Goal: Task Accomplishment & Management: Use online tool/utility

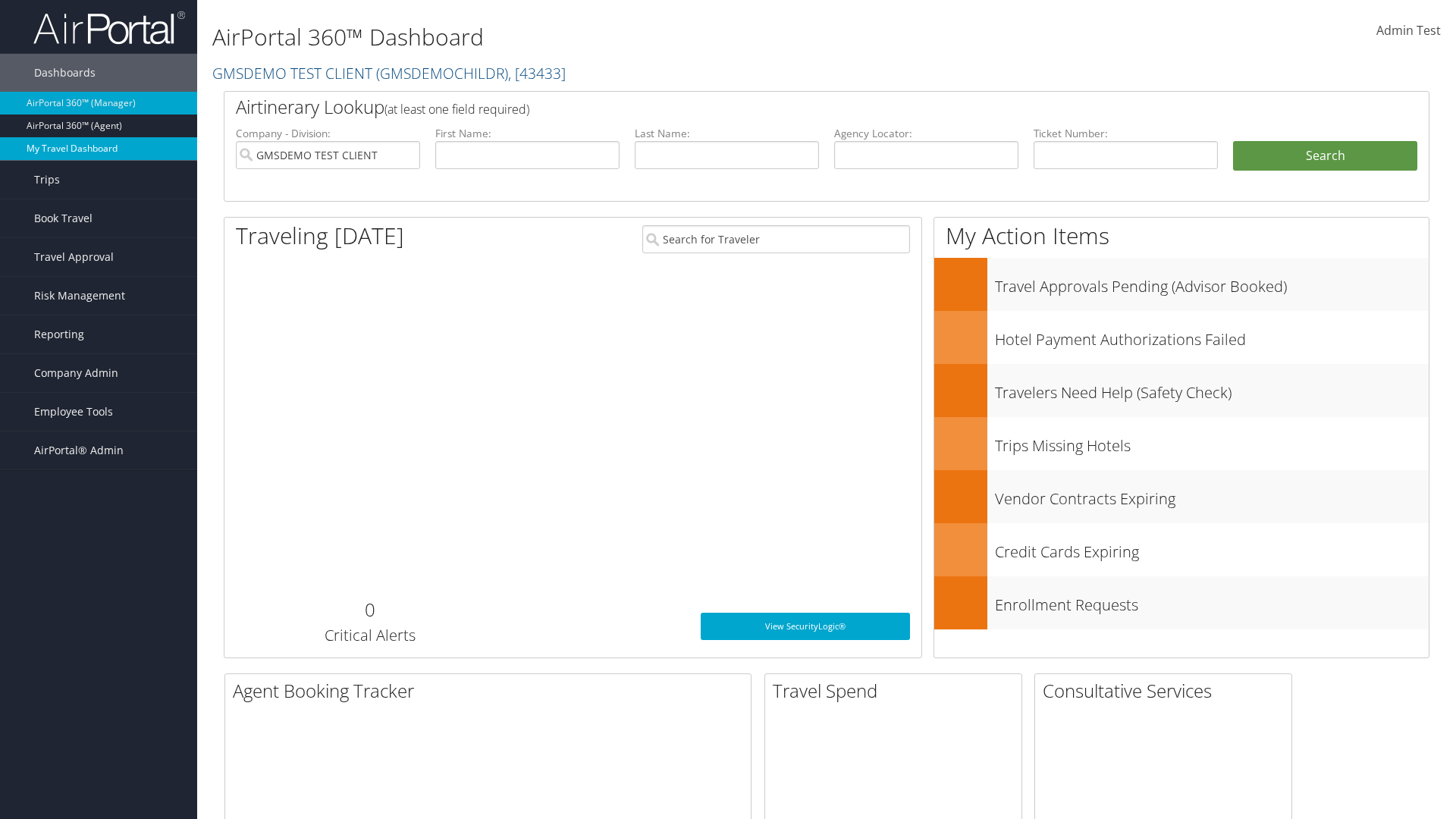
click at [99, 148] on link "My Travel Dashboard" at bounding box center [99, 148] width 197 height 23
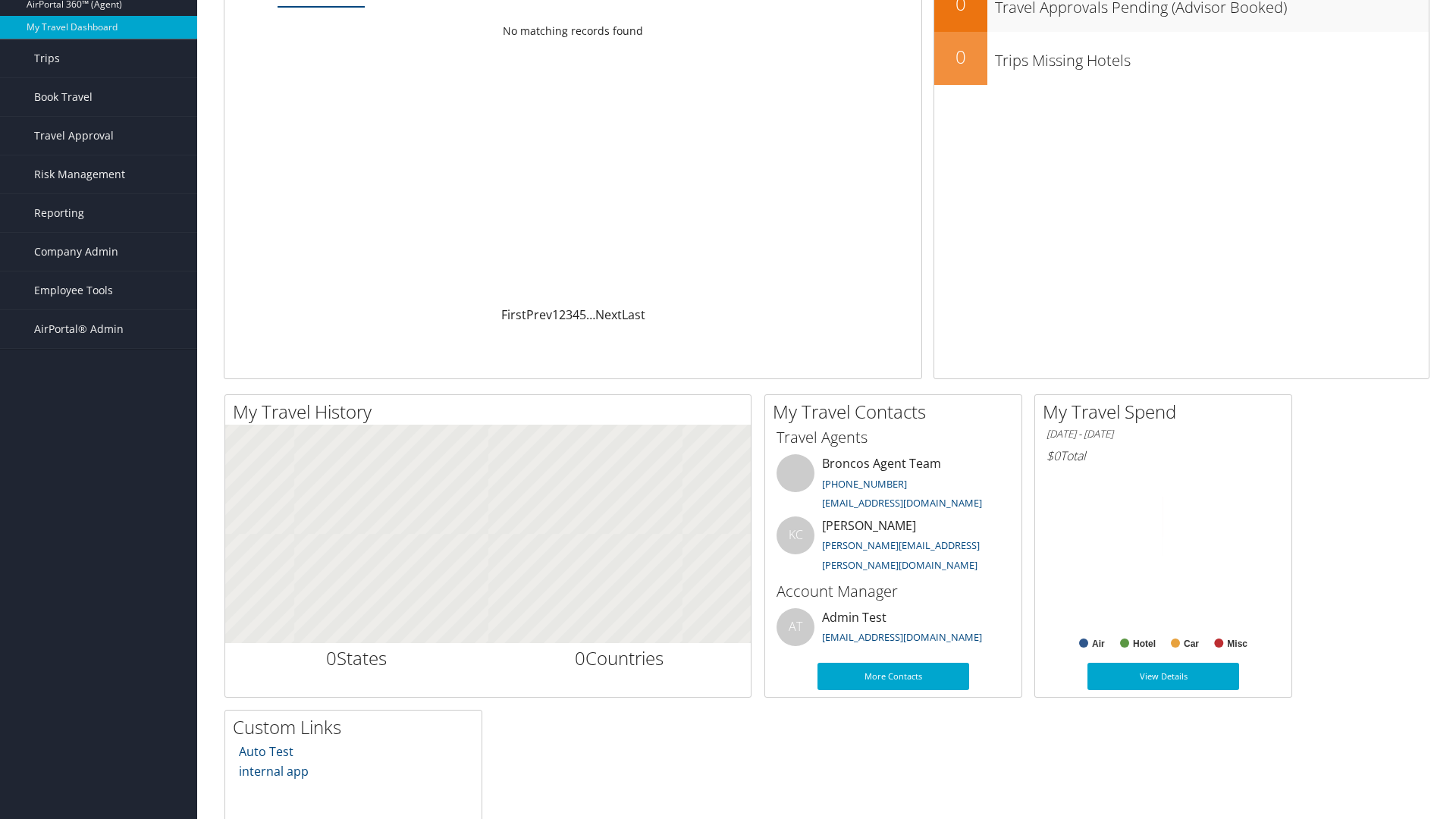
scroll to position [105, 0]
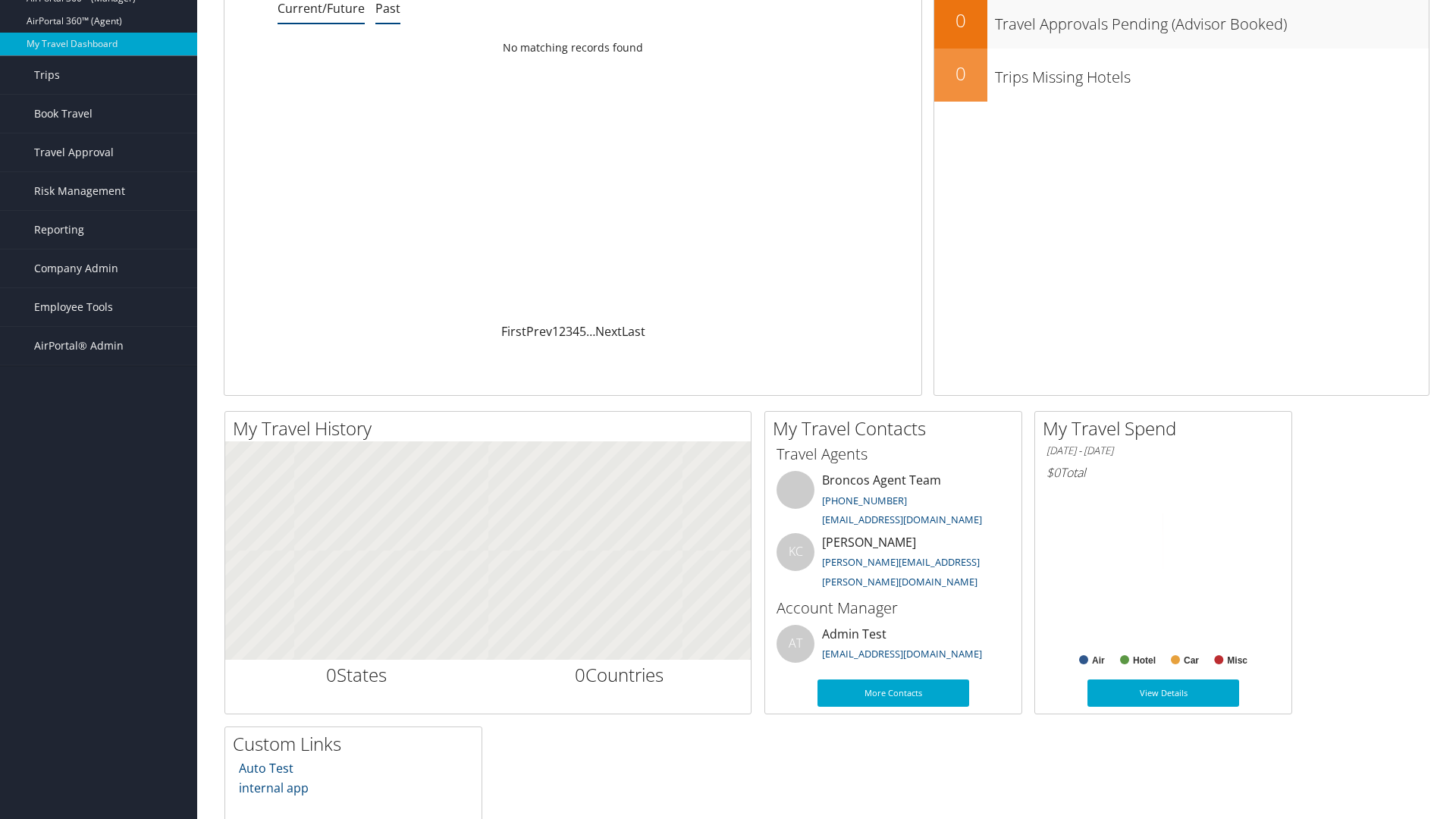
click at [388, 8] on link "Past" at bounding box center [388, 8] width 25 height 17
click at [99, 114] on link "Book Travel" at bounding box center [99, 113] width 197 height 38
click at [99, 178] on link "Book/Manage Online Trips" at bounding box center [99, 189] width 197 height 23
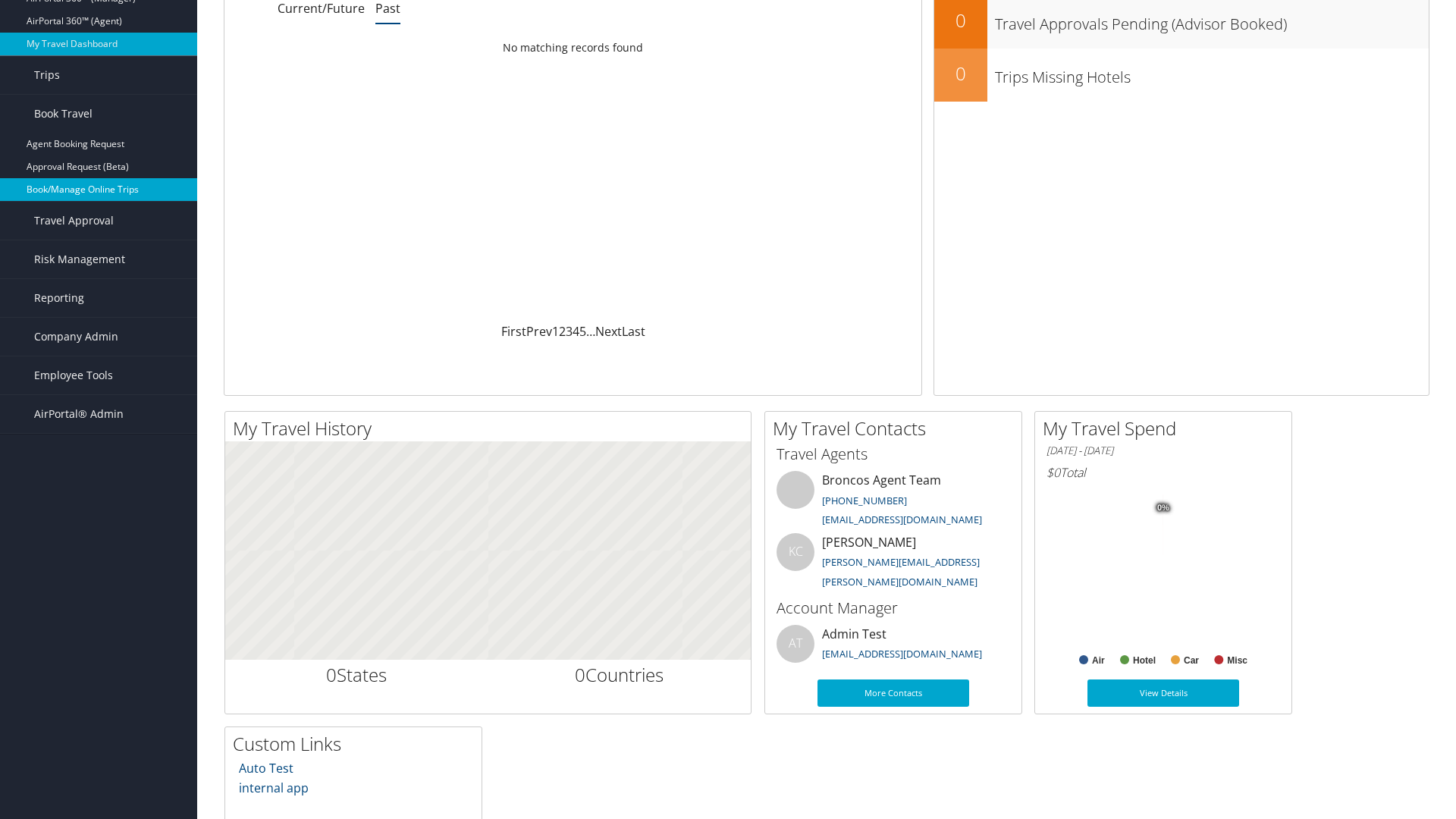
scroll to position [0, 0]
